Goal: Information Seeking & Learning: Learn about a topic

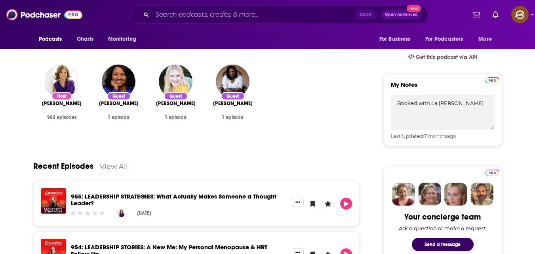
scroll to position [251, 0]
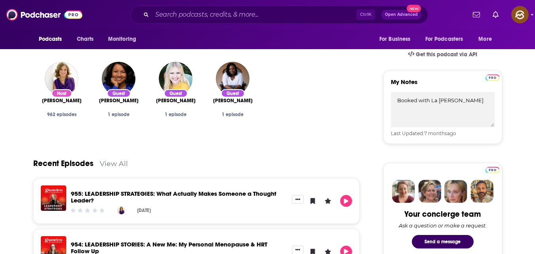
click at [117, 163] on link "View All" at bounding box center [114, 163] width 28 height 8
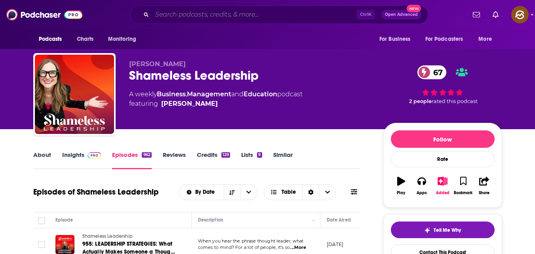
click at [174, 11] on input "Search podcasts, credits, & more..." at bounding box center [254, 14] width 204 height 13
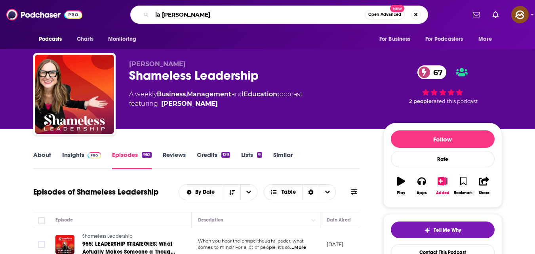
type input "la [PERSON_NAME]"
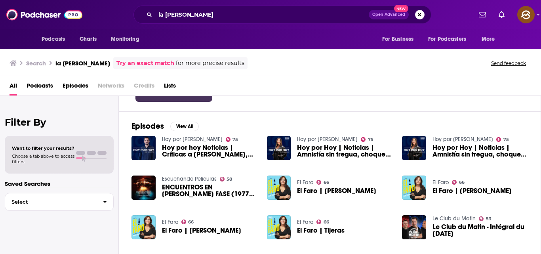
scroll to position [95, 0]
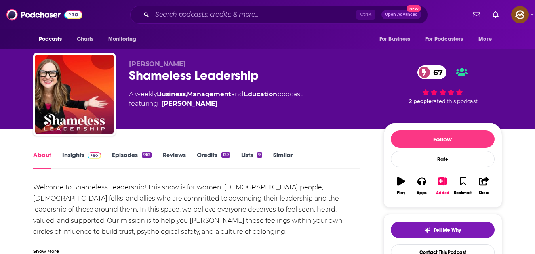
click at [122, 152] on link "Episodes 962" at bounding box center [131, 160] width 39 height 18
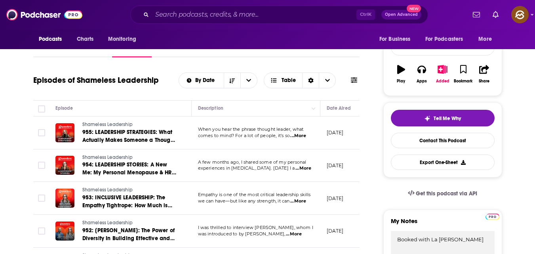
scroll to position [110, 0]
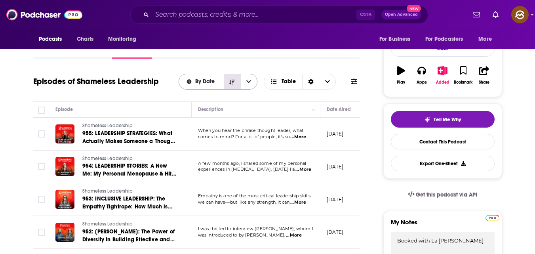
click at [235, 81] on icon "Sort Direction" at bounding box center [232, 82] width 6 height 6
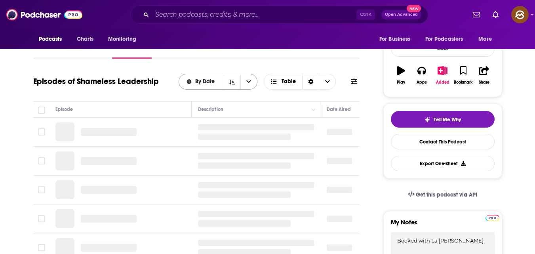
click at [247, 81] on icon "open menu" at bounding box center [248, 81] width 5 height 3
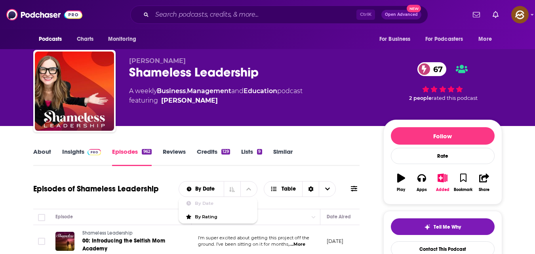
scroll to position [0, 0]
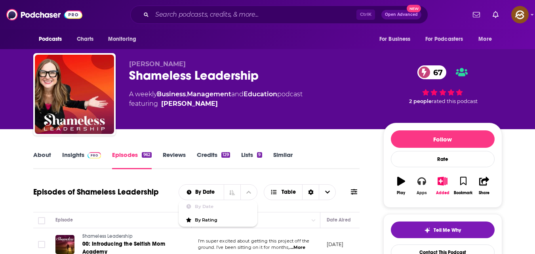
click at [421, 184] on icon "button" at bounding box center [421, 181] width 9 height 9
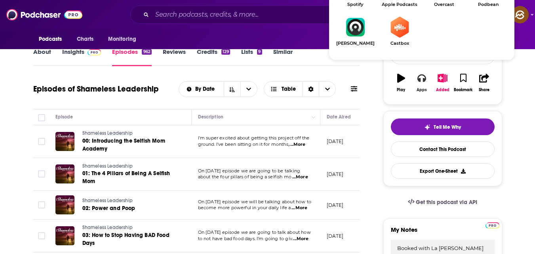
scroll to position [110, 0]
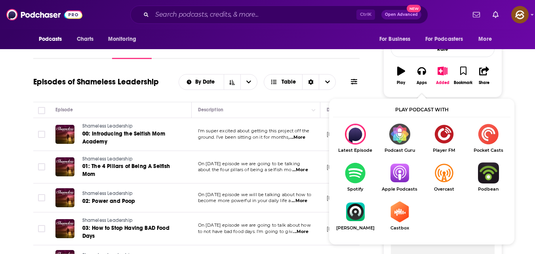
click at [400, 172] on img "Show Listen On dropdown" at bounding box center [399, 172] width 44 height 21
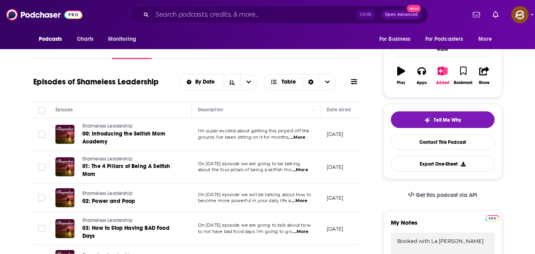
scroll to position [0, 0]
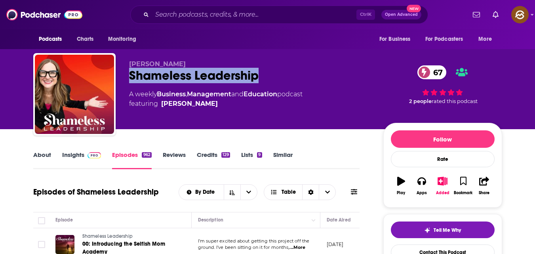
drag, startPoint x: 127, startPoint y: 72, endPoint x: 264, endPoint y: 78, distance: 136.3
click at [264, 78] on div "Sara Dean Shameless Leadership 67 A weekly Business , Management and Education …" at bounding box center [267, 96] width 469 height 86
drag, startPoint x: 128, startPoint y: 62, endPoint x: 268, endPoint y: 82, distance: 141.2
click at [268, 82] on div "Sara Dean Shameless Leadership 67 A weekly Business , Management and Education …" at bounding box center [267, 96] width 469 height 86
copy div "Sara Dean Shameless Leadership"
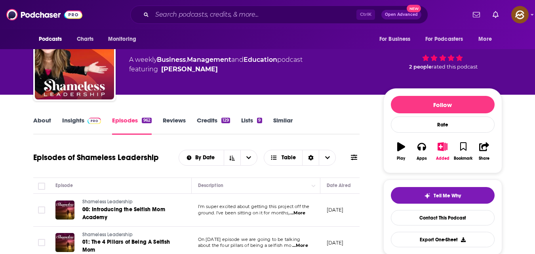
scroll to position [34, 0]
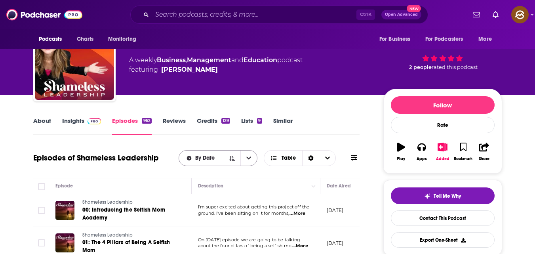
click at [249, 157] on icon "open menu" at bounding box center [248, 158] width 5 height 6
click at [202, 159] on span "By Date" at bounding box center [206, 158] width 22 height 6
click at [357, 156] on icon at bounding box center [354, 158] width 6 height 6
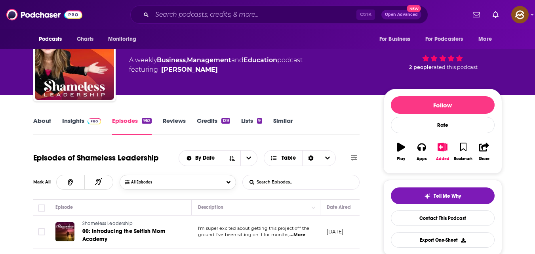
click at [204, 182] on button "All Episodes" at bounding box center [178, 182] width 116 height 15
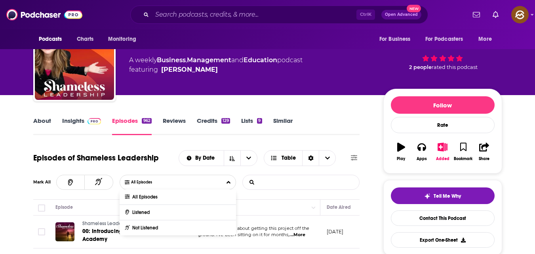
click at [264, 182] on input "List Search Input" at bounding box center [284, 182] width 83 height 14
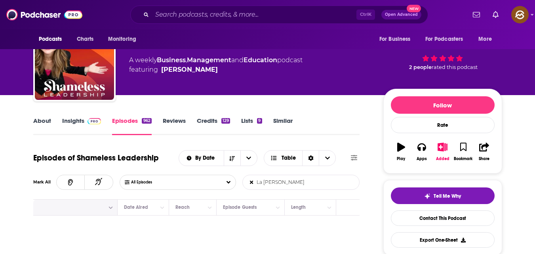
scroll to position [0, 205]
type input "La tonya"
click at [256, 208] on button "Move" at bounding box center [247, 207] width 55 height 10
click at [274, 209] on icon "Column Actions" at bounding box center [275, 207] width 4 height 5
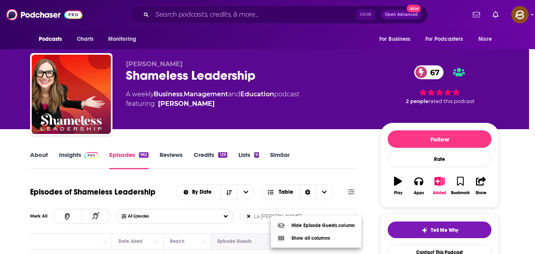
scroll to position [0, 0]
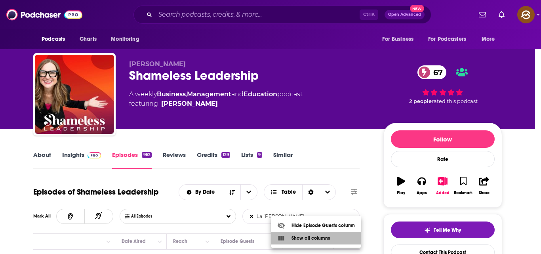
click at [284, 240] on icon at bounding box center [281, 238] width 8 height 8
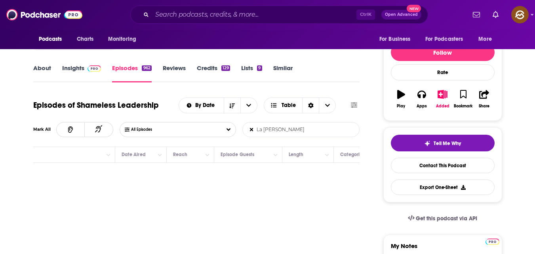
scroll to position [131, 0]
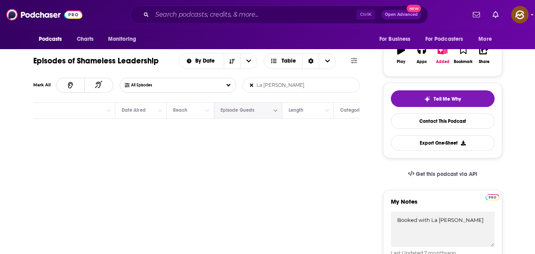
click at [259, 110] on button "Move" at bounding box center [247, 110] width 55 height 10
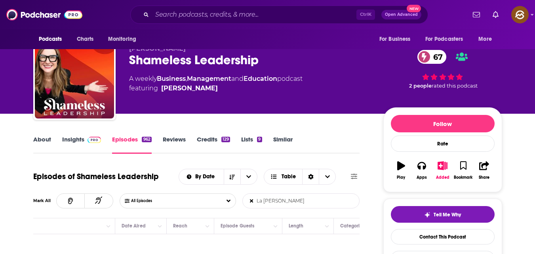
scroll to position [1, 0]
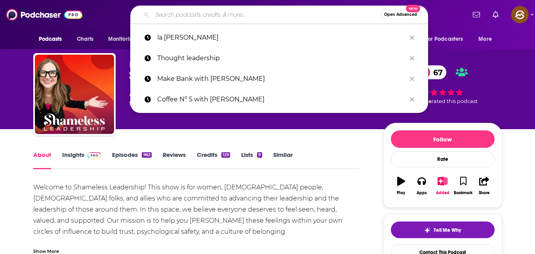
click at [190, 17] on input "Search podcasts, credits, & more..." at bounding box center [266, 14] width 228 height 13
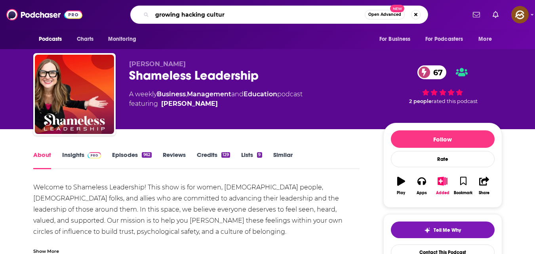
type input "growing hacking culture"
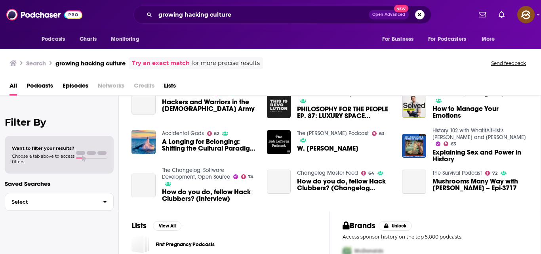
scroll to position [191, 0]
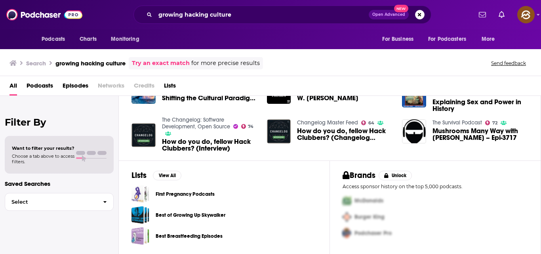
click at [86, 240] on div "Filter By Want to filter your results? Choose a tab above to access filters. Sa…" at bounding box center [59, 223] width 119 height 254
click at [45, 84] on span "Podcasts" at bounding box center [40, 87] width 27 height 16
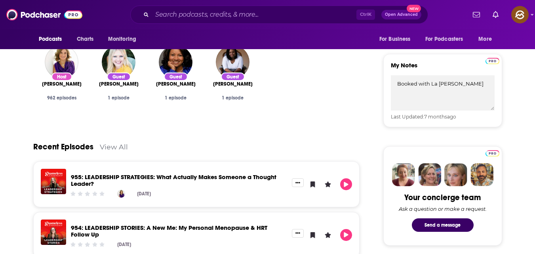
scroll to position [267, 0]
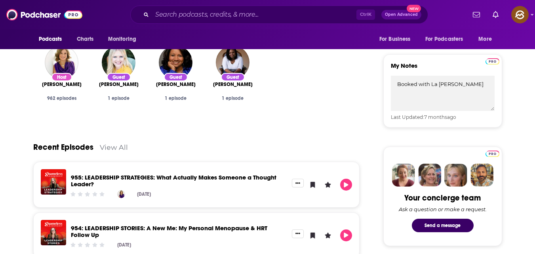
click at [114, 147] on link "View All" at bounding box center [114, 147] width 28 height 8
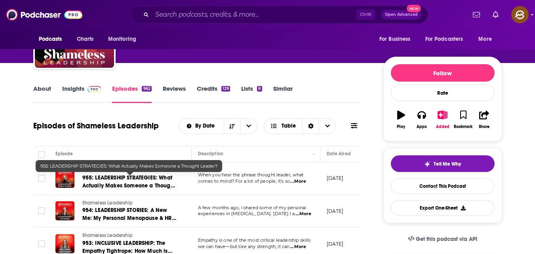
scroll to position [88, 0]
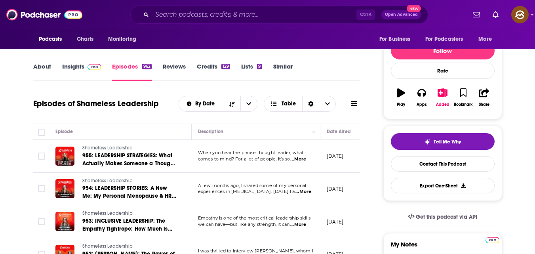
click at [352, 105] on icon at bounding box center [354, 103] width 6 height 6
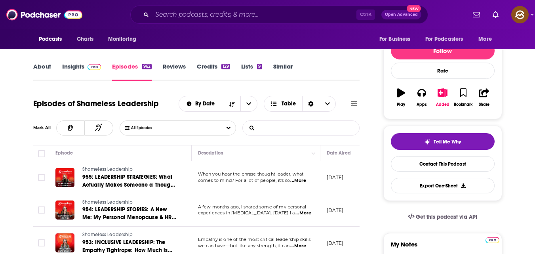
click at [265, 131] on input "List Search Input" at bounding box center [284, 128] width 83 height 14
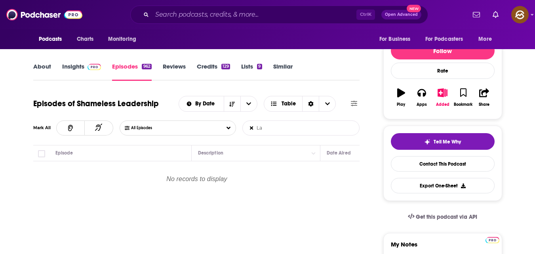
type input "L"
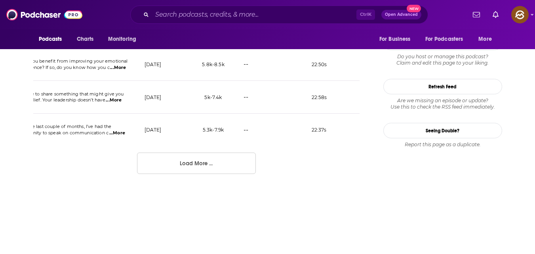
scroll to position [924, 0]
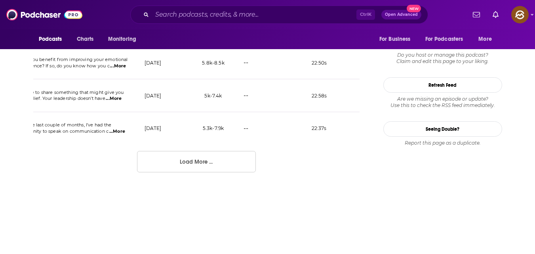
click at [234, 165] on button "Load More ..." at bounding box center [196, 161] width 119 height 21
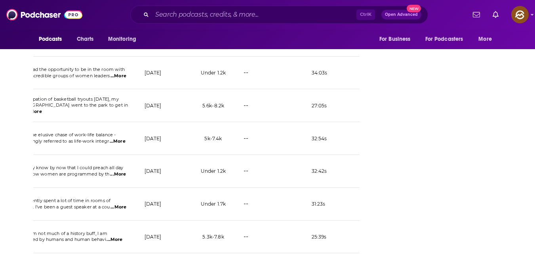
scroll to position [1680, 0]
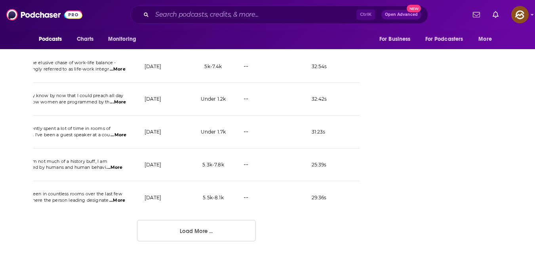
click at [213, 237] on button "Load More ..." at bounding box center [196, 230] width 119 height 21
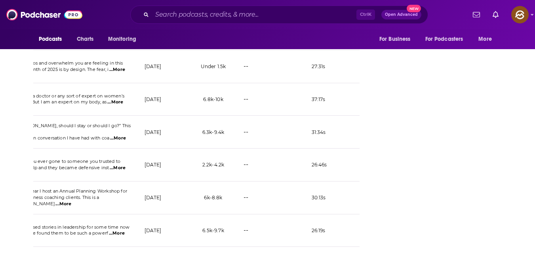
scroll to position [1170, 0]
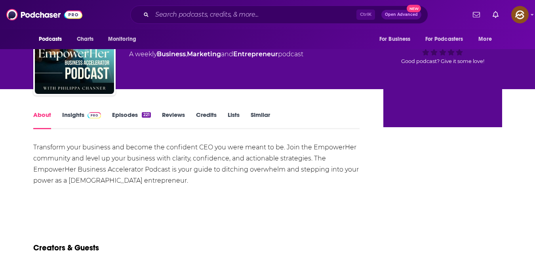
scroll to position [43, 0]
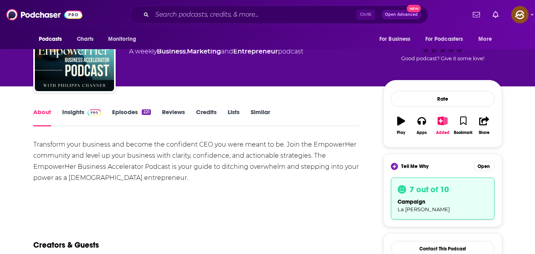
click at [131, 111] on link "Episodes 221" at bounding box center [131, 117] width 38 height 18
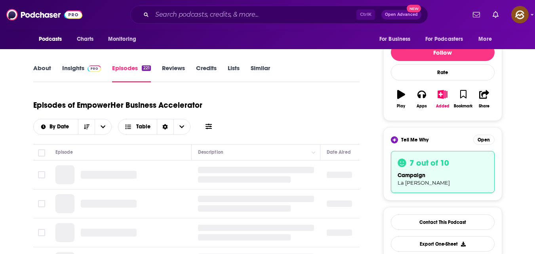
scroll to position [156, 0]
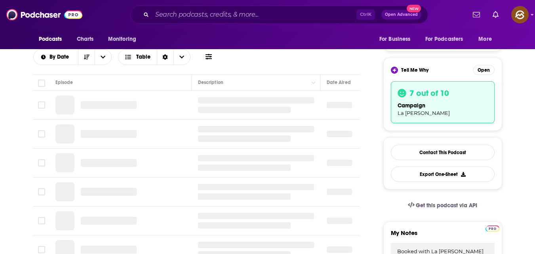
click at [208, 57] on icon at bounding box center [208, 56] width 6 height 6
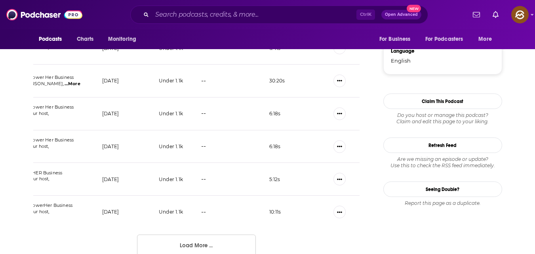
scroll to position [935, 0]
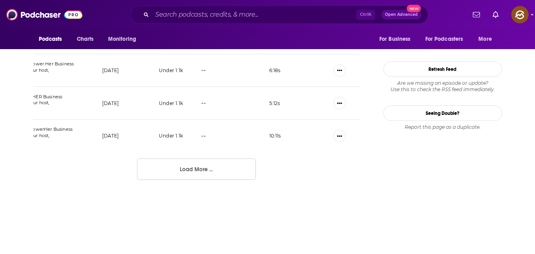
click at [207, 173] on button "Load More ..." at bounding box center [196, 168] width 119 height 21
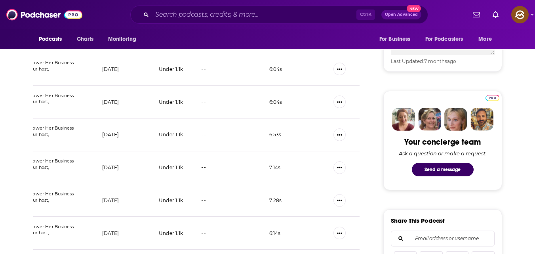
scroll to position [384, 0]
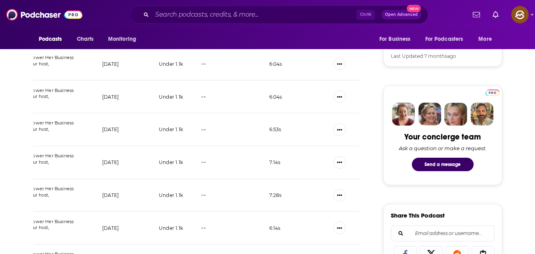
drag, startPoint x: 393, startPoint y: 114, endPoint x: 375, endPoint y: 88, distance: 30.7
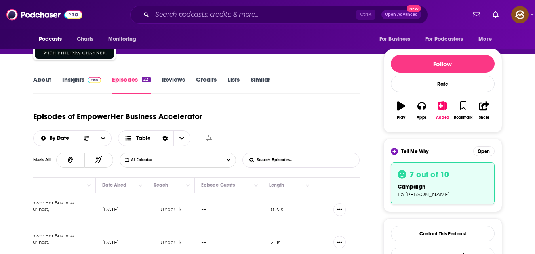
scroll to position [74, 0]
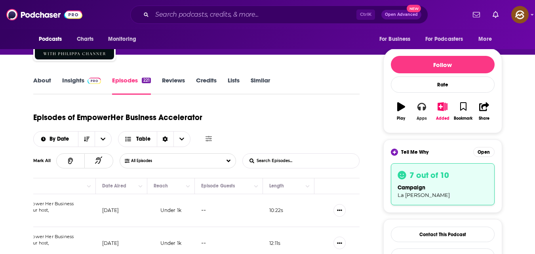
click at [426, 108] on icon "button" at bounding box center [421, 107] width 9 height 8
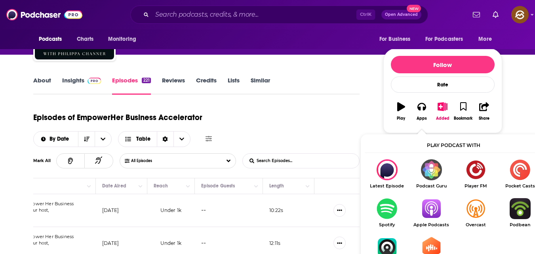
click at [435, 210] on img "Show Listen On dropdown" at bounding box center [431, 208] width 44 height 21
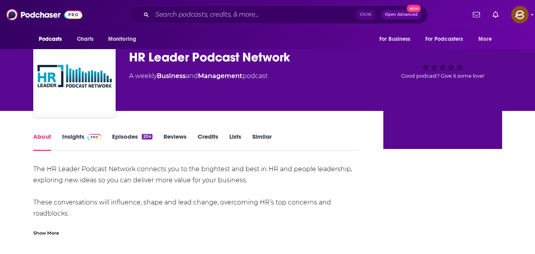
scroll to position [19, 0]
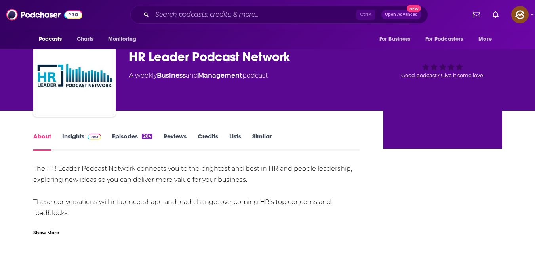
type textarea "[PERSON_NAME]"
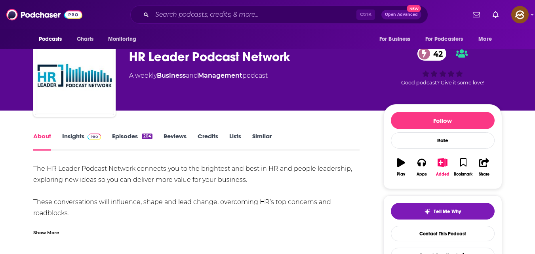
click at [127, 134] on link "Episodes 204" at bounding box center [132, 141] width 40 height 18
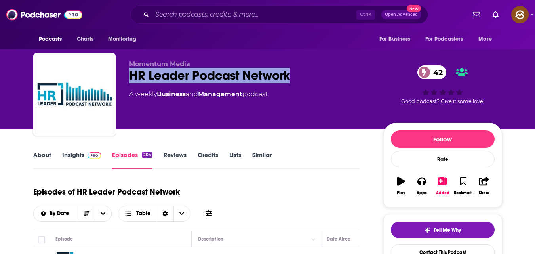
drag, startPoint x: 129, startPoint y: 74, endPoint x: 298, endPoint y: 70, distance: 168.7
click at [298, 70] on div "HR Leader Podcast Network 42" at bounding box center [249, 75] width 241 height 15
copy h2 "HR Leader Podcast Network"
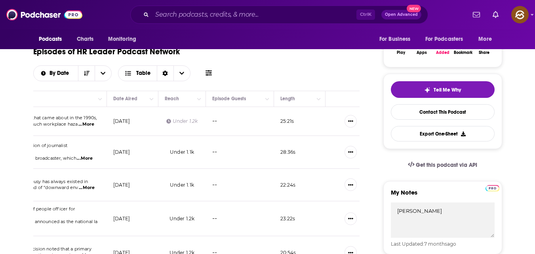
scroll to position [0, 225]
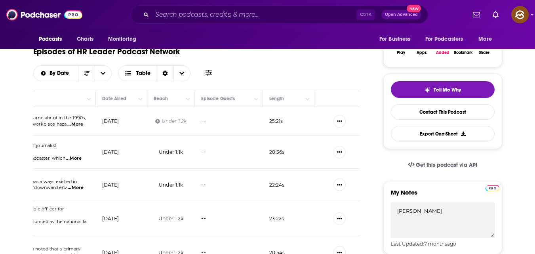
click at [203, 120] on td "--" at bounding box center [229, 121] width 68 height 29
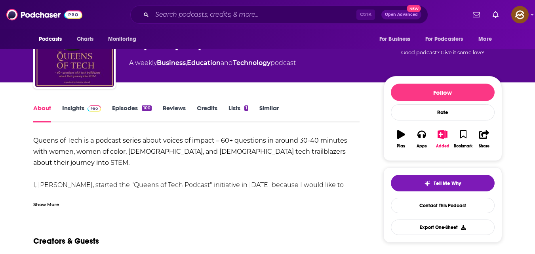
scroll to position [47, 0]
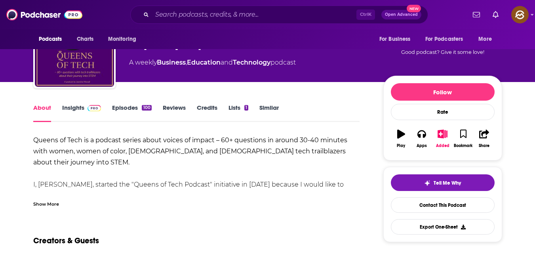
click at [135, 105] on link "Episodes 100" at bounding box center [131, 113] width 39 height 18
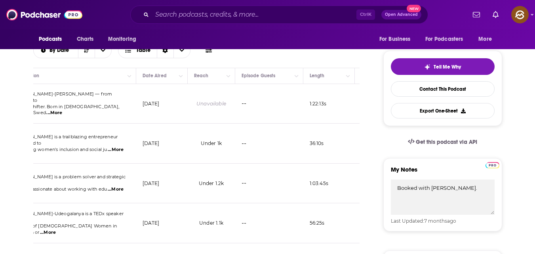
scroll to position [0, 225]
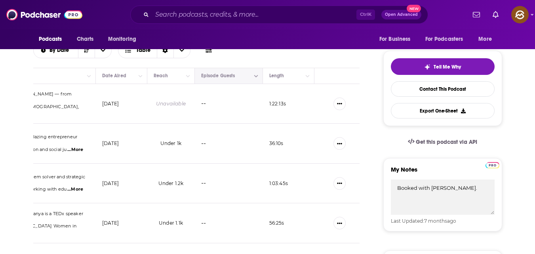
click at [256, 76] on icon "Column Actions" at bounding box center [256, 76] width 4 height 5
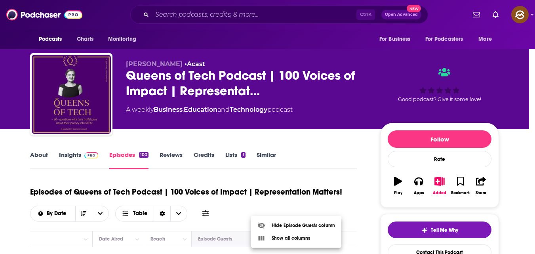
scroll to position [0, 0]
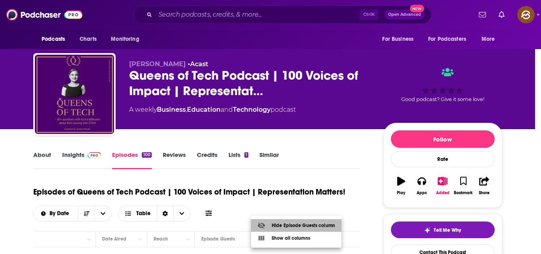
click at [260, 226] on icon at bounding box center [261, 225] width 8 height 8
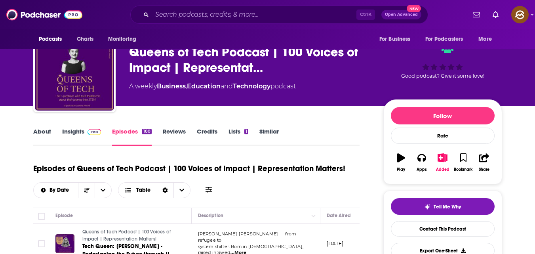
scroll to position [23, 0]
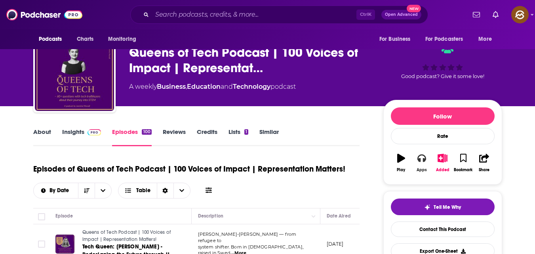
click at [419, 160] on icon "button" at bounding box center [421, 158] width 9 height 8
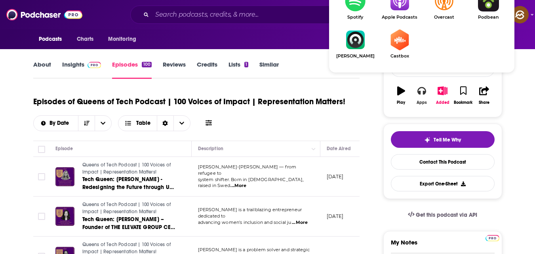
scroll to position [91, 0]
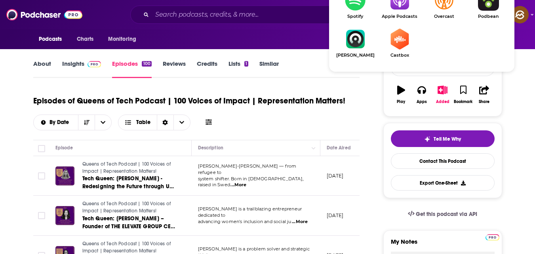
click at [399, 12] on link "Apple Podcasts" at bounding box center [399, 4] width 44 height 29
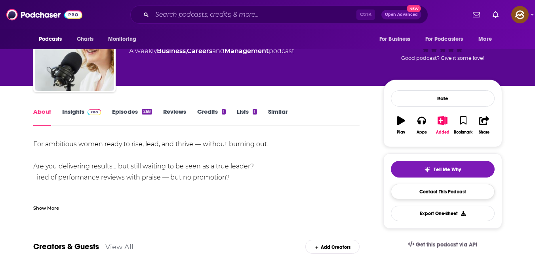
scroll to position [8, 0]
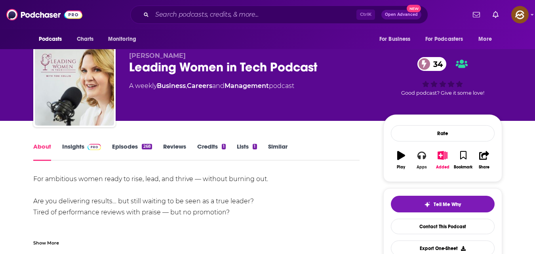
click at [422, 158] on icon "button" at bounding box center [421, 155] width 9 height 9
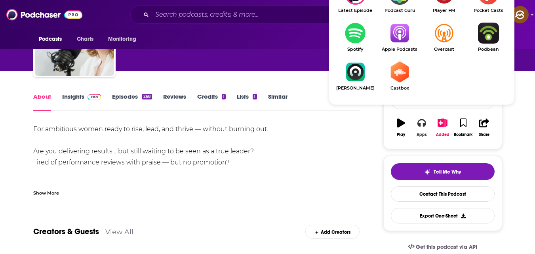
scroll to position [59, 0]
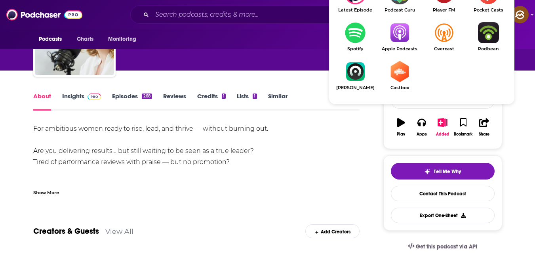
click at [394, 26] on img "Show Listen On dropdown" at bounding box center [399, 32] width 44 height 21
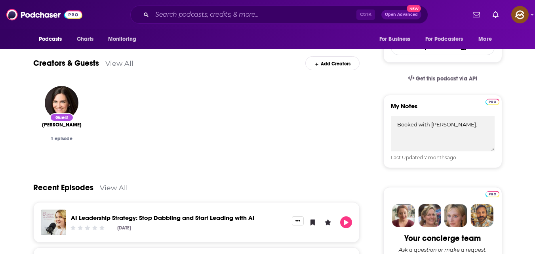
scroll to position [353, 0]
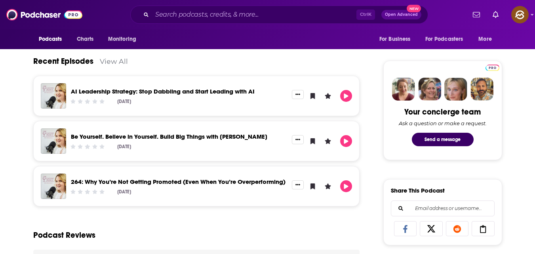
click at [120, 63] on link "View All" at bounding box center [114, 61] width 28 height 8
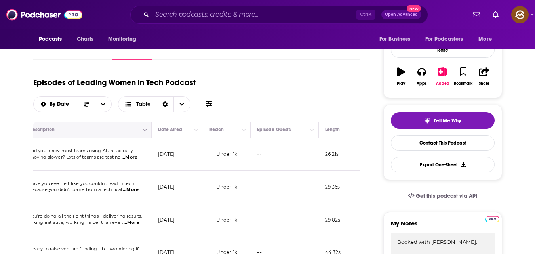
scroll to position [0, 169]
click at [262, 184] on td "--" at bounding box center [284, 187] width 68 height 33
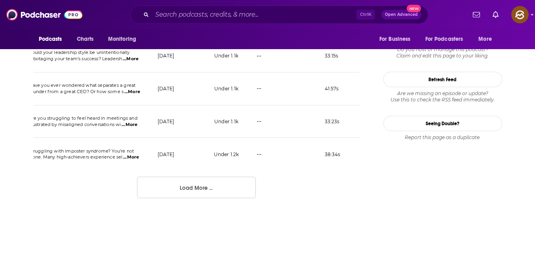
scroll to position [935, 0]
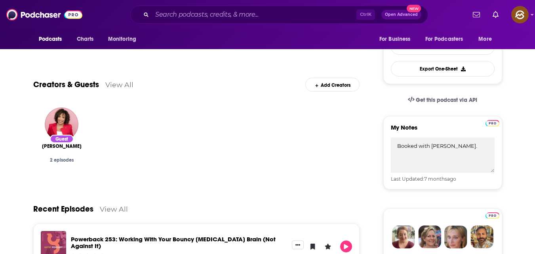
scroll to position [205, 0]
click at [123, 85] on link "View All" at bounding box center [119, 84] width 28 height 8
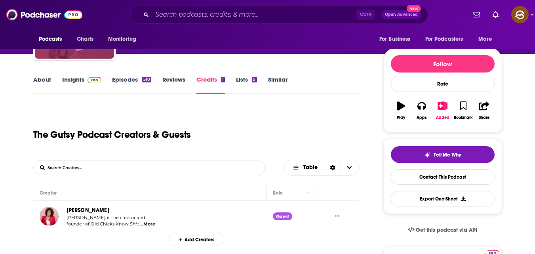
scroll to position [74, 0]
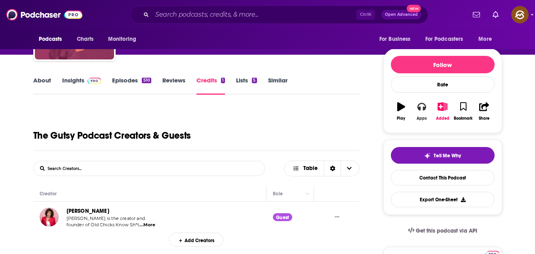
click at [424, 111] on button "Apps" at bounding box center [421, 111] width 21 height 29
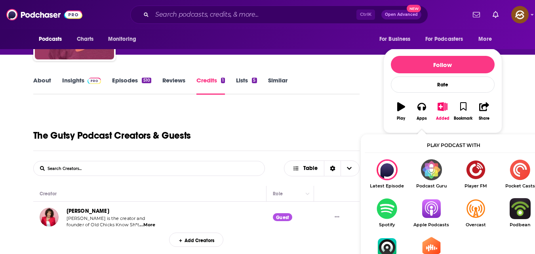
click at [426, 213] on img "Show Listen On dropdown" at bounding box center [431, 208] width 44 height 21
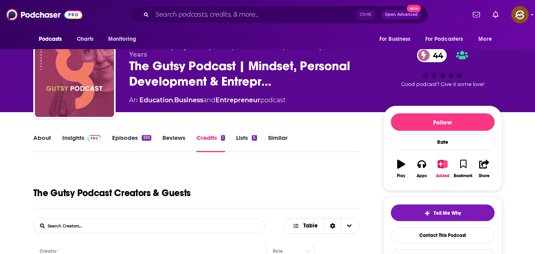
scroll to position [0, 0]
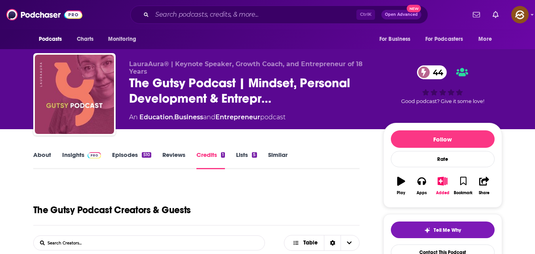
click at [143, 156] on div "510" at bounding box center [146, 155] width 9 height 6
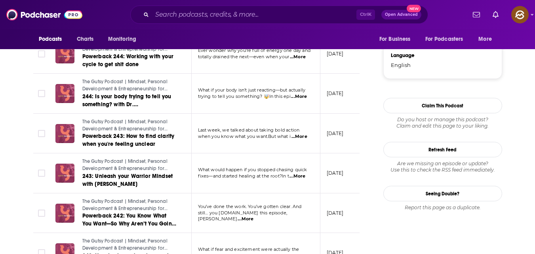
scroll to position [1015, 0]
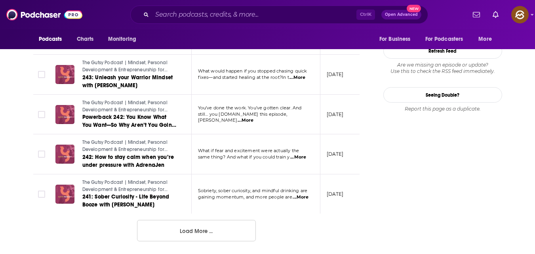
click at [202, 227] on button "Load More ..." at bounding box center [196, 230] width 119 height 21
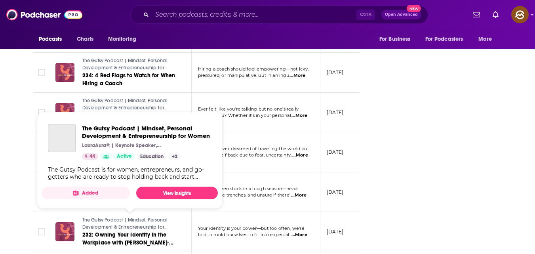
scroll to position [1661, 0]
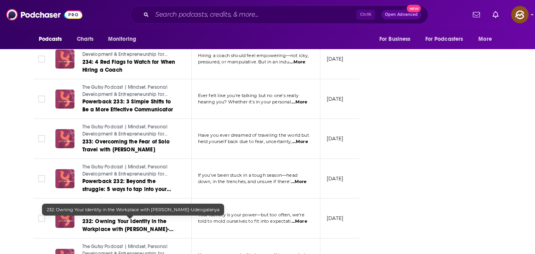
click at [139, 223] on span "232: Owning Your Identity in the Workplace with Adaeze Iloeje-Udeogalanya" at bounding box center [127, 229] width 91 height 23
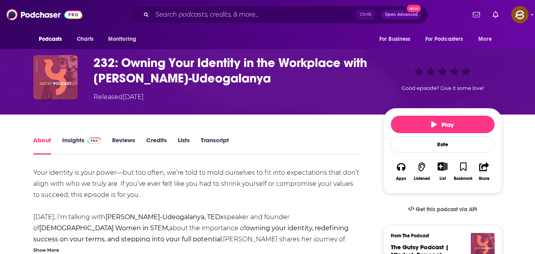
scroll to position [39, 0]
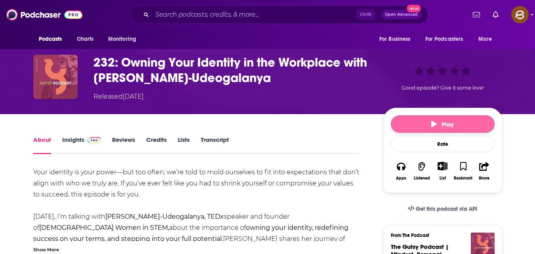
click at [449, 124] on span "Play" at bounding box center [442, 124] width 23 height 8
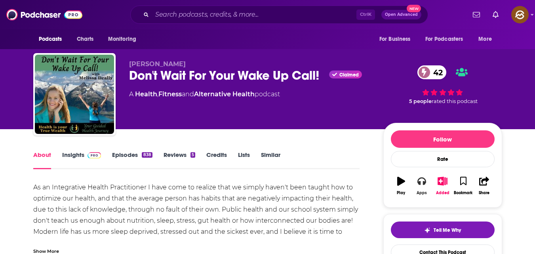
click at [426, 187] on button "Apps" at bounding box center [421, 185] width 21 height 29
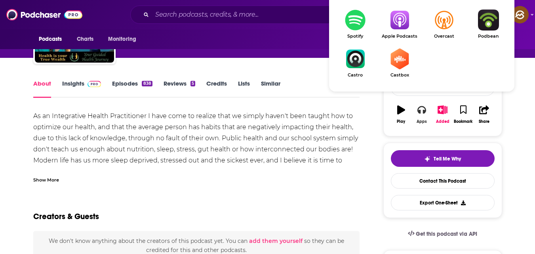
scroll to position [79, 0]
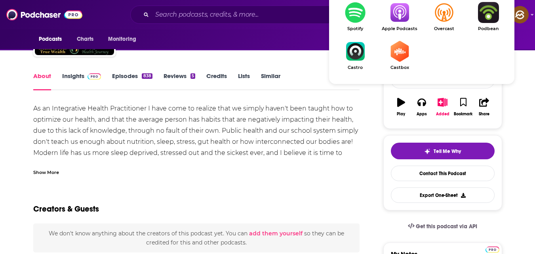
click at [397, 16] on img "Show Listen On dropdown" at bounding box center [399, 12] width 44 height 21
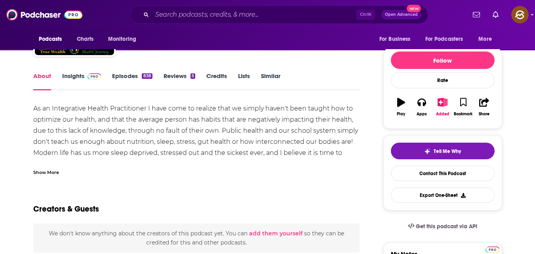
click at [137, 79] on link "Episodes 838" at bounding box center [132, 81] width 40 height 18
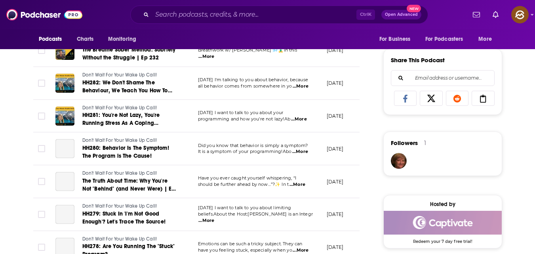
scroll to position [935, 0]
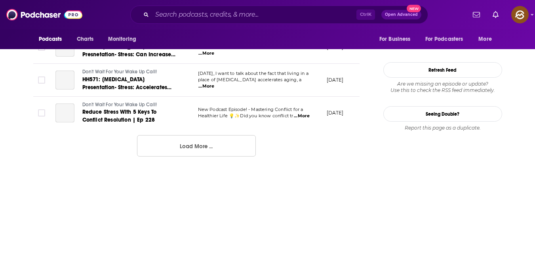
click at [189, 154] on button "Load More ..." at bounding box center [196, 145] width 119 height 21
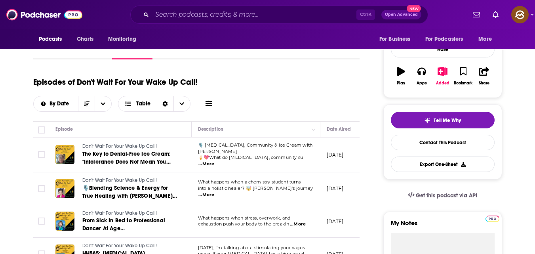
scroll to position [109, 0]
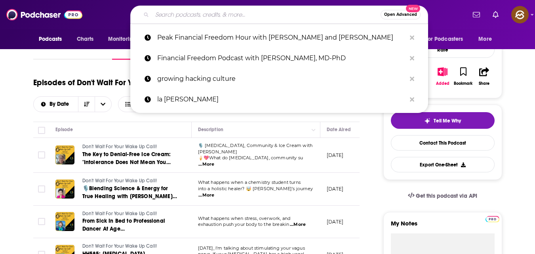
click at [214, 8] on input "Search podcasts, credits, & more..." at bounding box center [266, 14] width 228 height 13
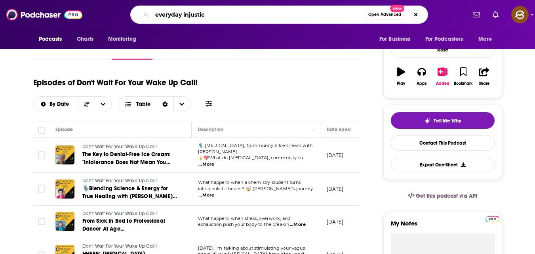
type input "everyday injustice"
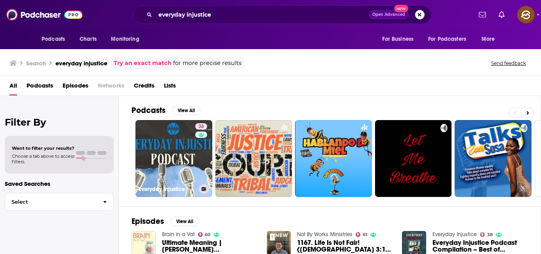
click at [200, 146] on div "38" at bounding box center [202, 153] width 14 height 61
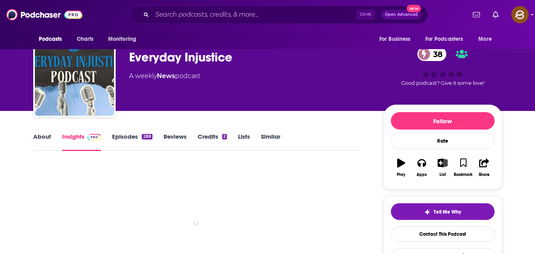
scroll to position [19, 0]
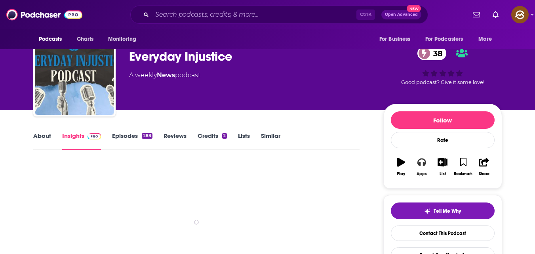
click at [426, 167] on button "Apps" at bounding box center [421, 166] width 21 height 29
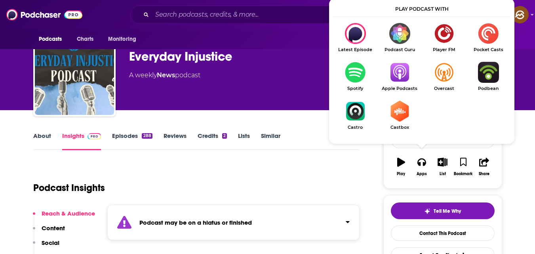
click at [407, 75] on img "Show Listen On dropdown" at bounding box center [399, 72] width 44 height 21
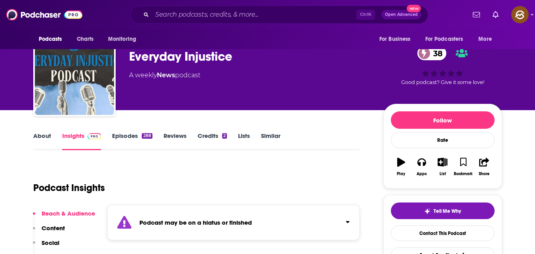
click at [136, 134] on link "Episodes 288" at bounding box center [132, 141] width 40 height 18
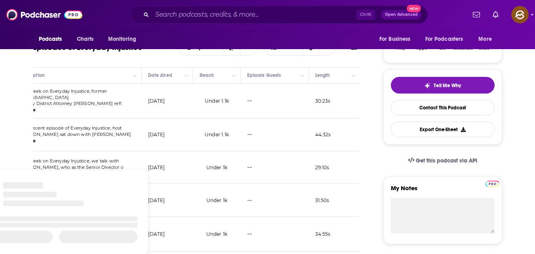
scroll to position [0, 225]
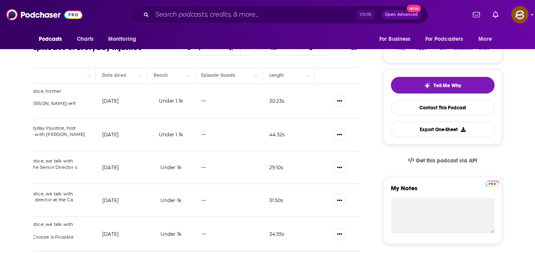
click at [332, 97] on div at bounding box center [337, 101] width 33 height 22
click at [338, 100] on icon "Show More Button" at bounding box center [339, 101] width 5 height 2
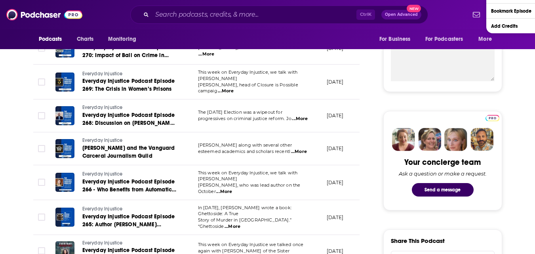
scroll to position [300, 0]
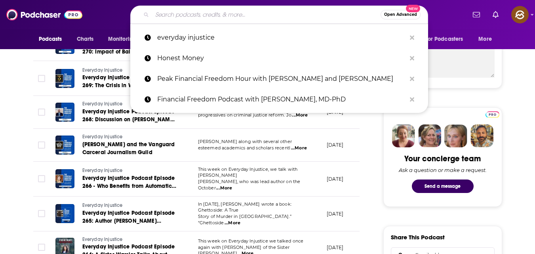
click at [214, 15] on input "Search podcasts, credits, & more..." at bounding box center [266, 14] width 228 height 13
paste input "Big Decisions That Drive Success with [PERSON_NAME]"
type input "Big Decisions That Drive Success with [PERSON_NAME]"
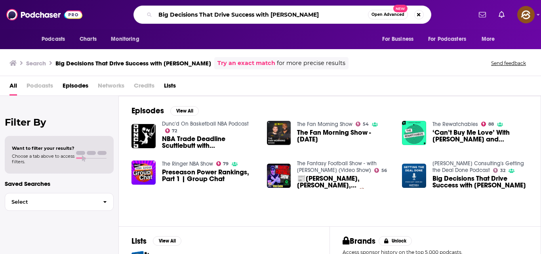
click at [311, 11] on input "Big Decisions That Drive Success with [PERSON_NAME]" at bounding box center [261, 14] width 213 height 13
type input "B"
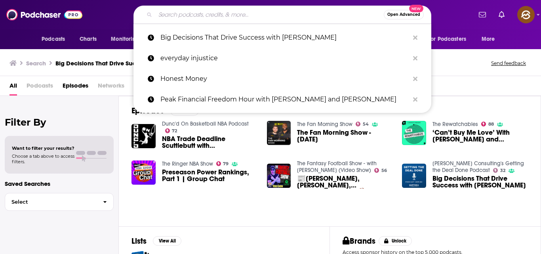
paste input "[PERSON_NAME] Consulting's Getting the Deal Done Podcast"
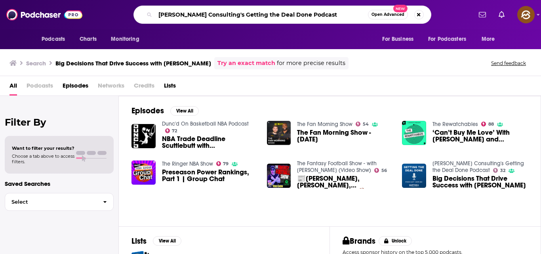
type input "[PERSON_NAME] Consulting's Getting the Deal Done Podcast"
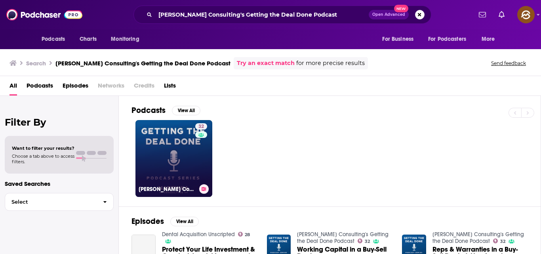
click at [173, 147] on link "32 [PERSON_NAME] Consulting's Getting the Deal Done Podcast" at bounding box center [173, 158] width 77 height 77
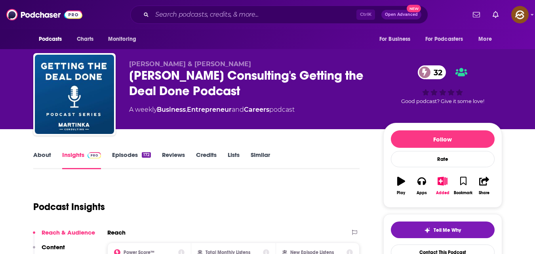
click at [143, 151] on link "Episodes 172" at bounding box center [131, 160] width 38 height 18
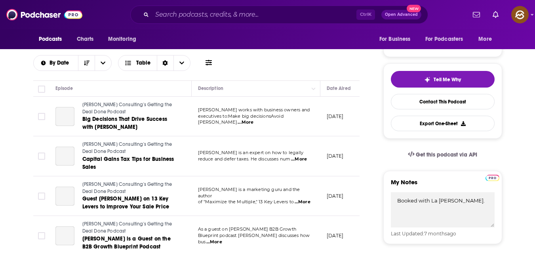
scroll to position [149, 0]
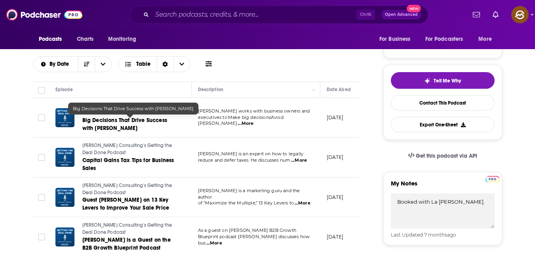
click at [121, 127] on span "Big Decisions That Drive Success with [PERSON_NAME]" at bounding box center [124, 124] width 85 height 15
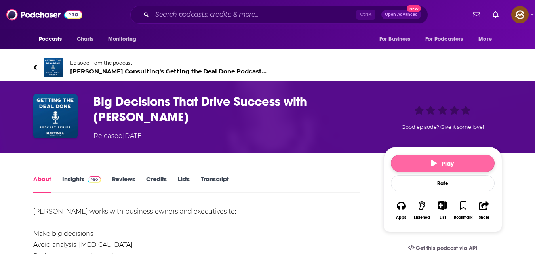
click at [447, 160] on span "Play" at bounding box center [442, 164] width 23 height 8
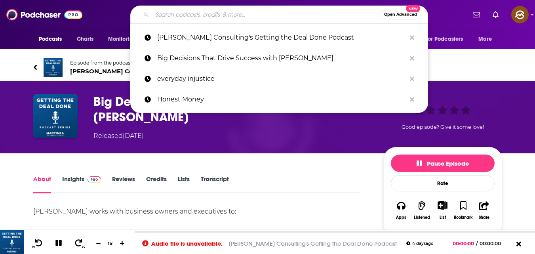
click at [199, 17] on input "Search podcasts, credits, & more..." at bounding box center [266, 14] width 228 height 13
paste input "Business Influencers by [PERSON_NAME]"
type input "Business Influencers by [PERSON_NAME]"
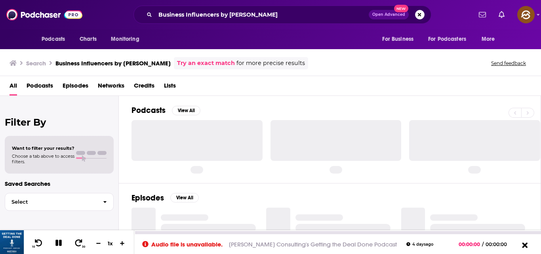
click at [523, 242] on icon at bounding box center [524, 245] width 10 height 8
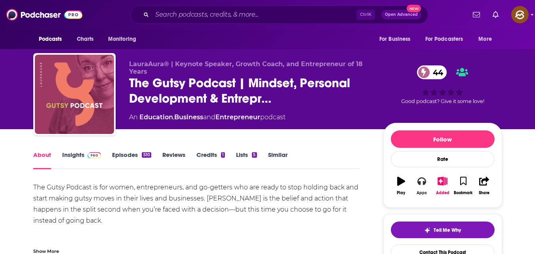
click at [423, 184] on icon "button" at bounding box center [421, 181] width 9 height 8
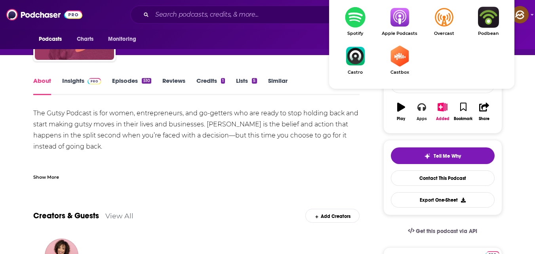
scroll to position [74, 0]
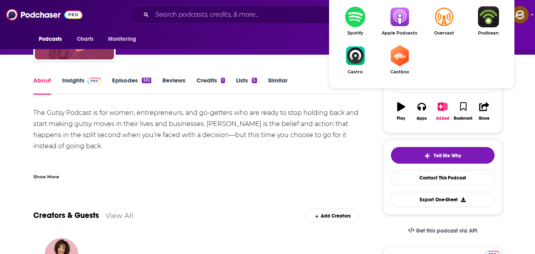
click at [397, 19] on img "Show Listen On dropdown" at bounding box center [399, 16] width 44 height 21
